Goal: Go to known website: Go to known website

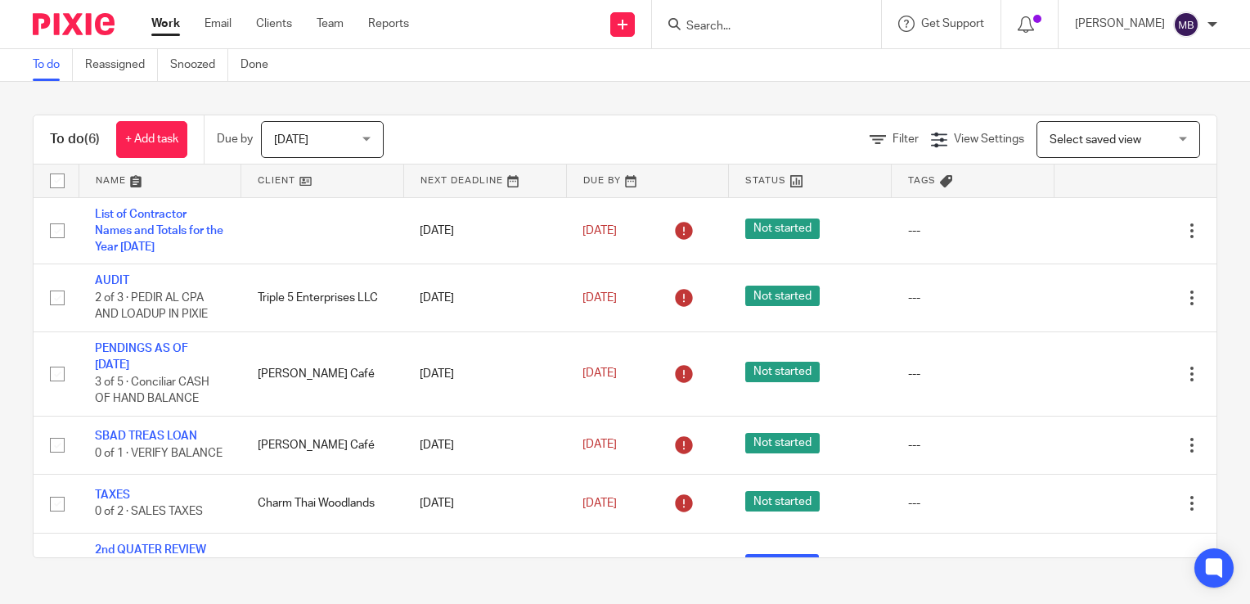
click at [167, 23] on link "Work" at bounding box center [165, 24] width 29 height 16
click at [281, 25] on link "Clients" at bounding box center [274, 24] width 36 height 16
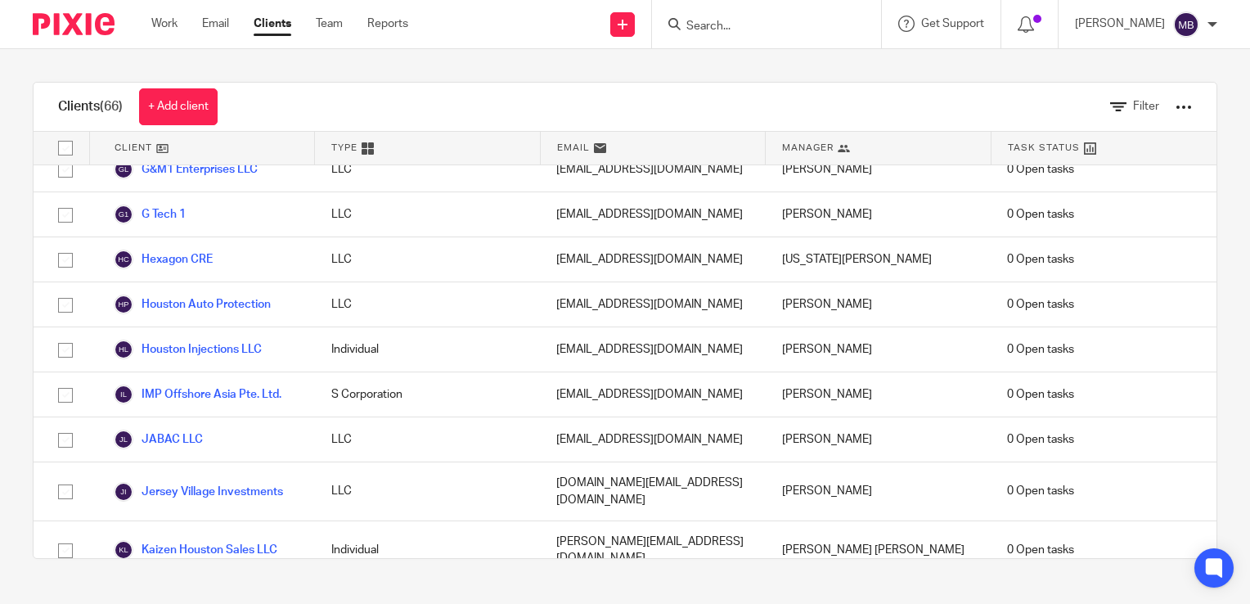
scroll to position [1390, 0]
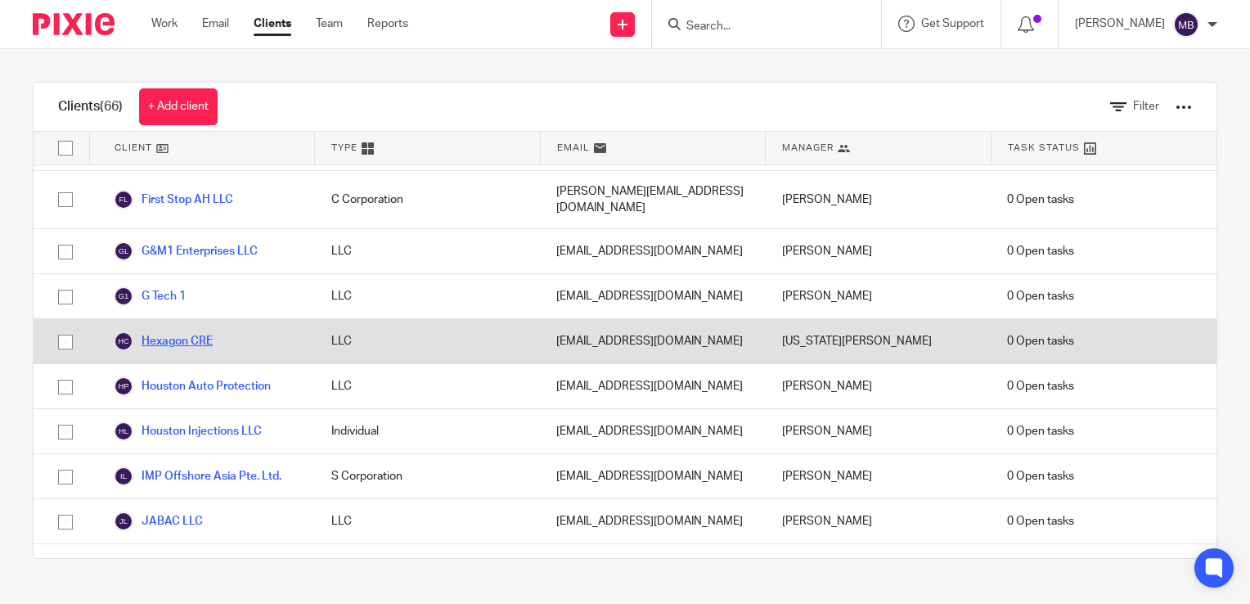
click at [213, 331] on link "Hexagon CRE" at bounding box center [163, 341] width 99 height 20
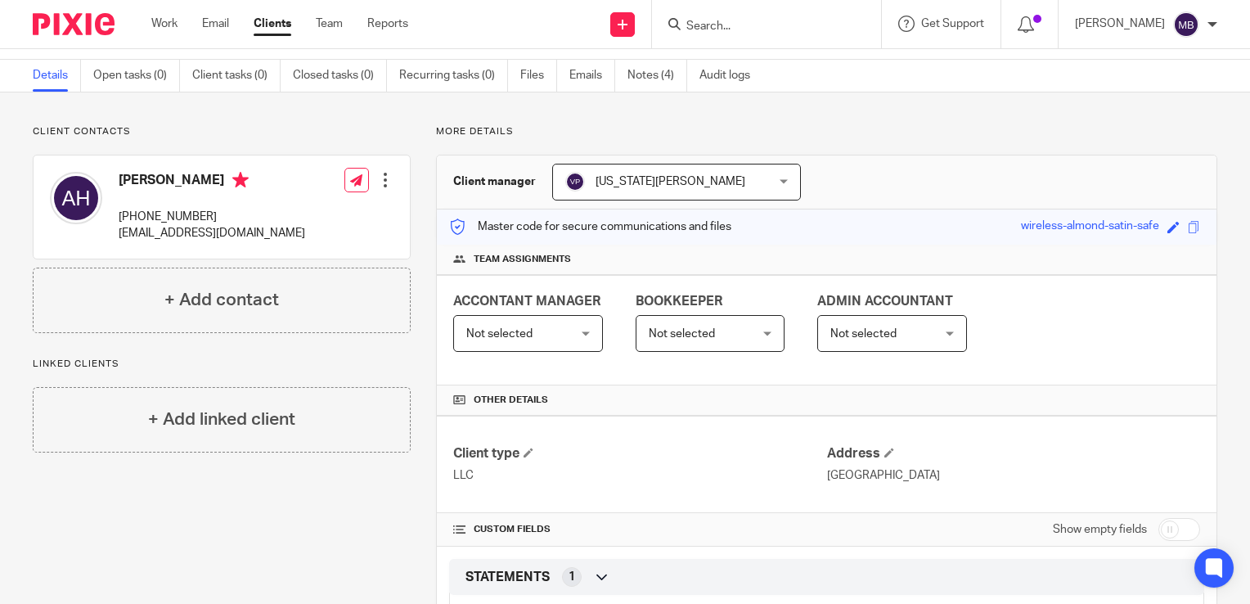
scroll to position [213, 0]
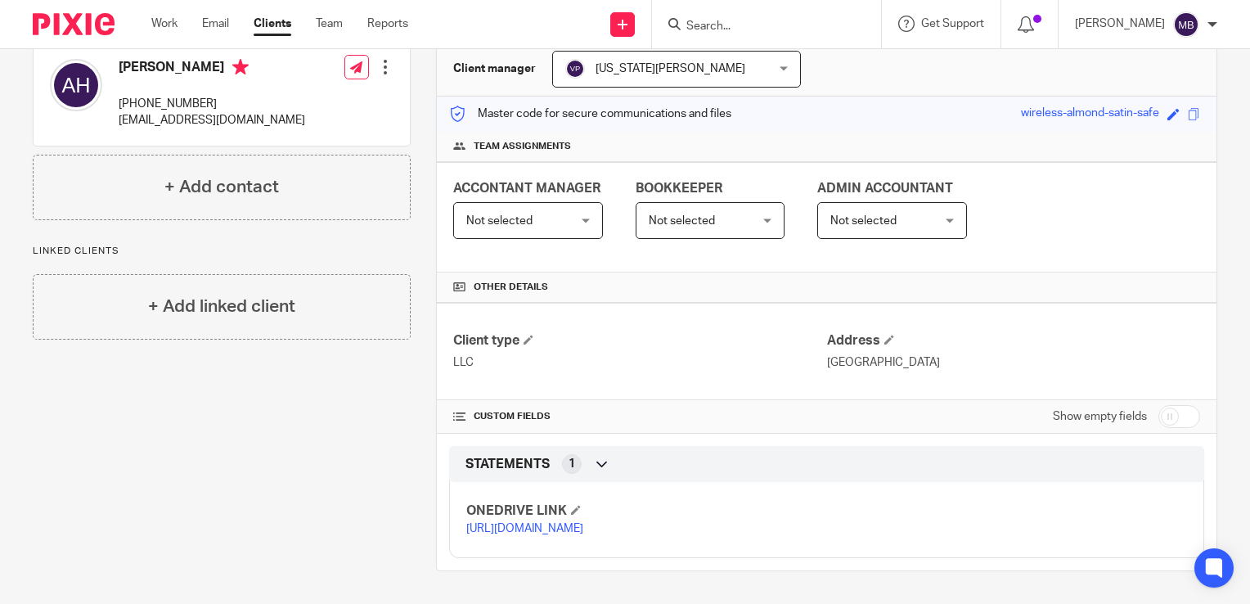
click at [583, 525] on link "[URL][DOMAIN_NAME]" at bounding box center [524, 528] width 117 height 11
